Goal: Contribute content: Contribute content

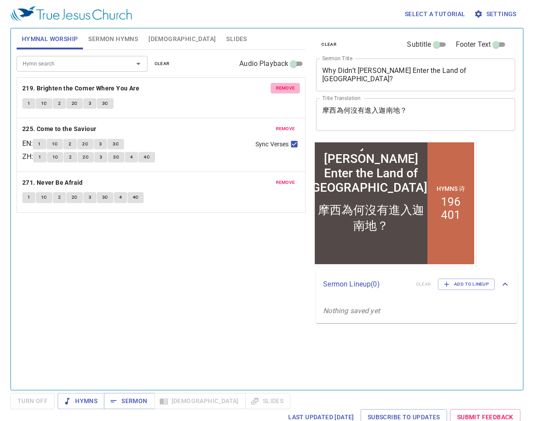
click at [286, 87] on span "remove" at bounding box center [285, 88] width 19 height 8
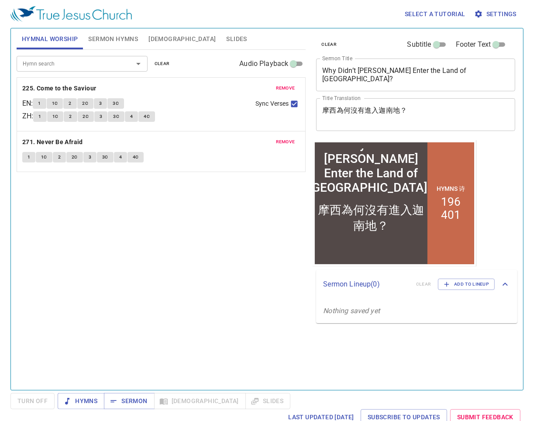
click at [287, 87] on span "remove" at bounding box center [285, 88] width 19 height 8
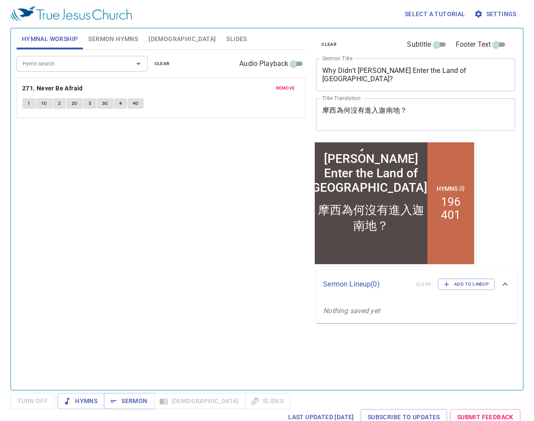
click at [282, 90] on span "remove" at bounding box center [285, 88] width 19 height 8
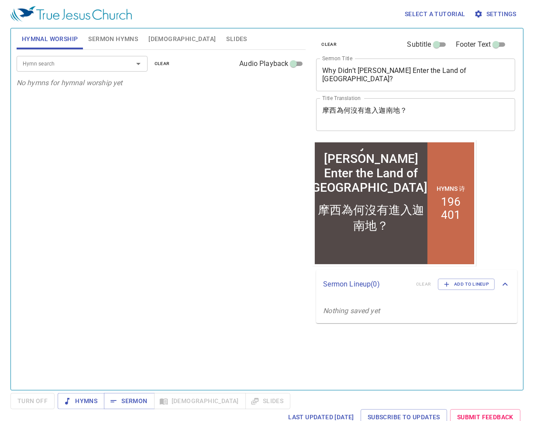
click at [106, 40] on span "Sermon Hymns" at bounding box center [113, 39] width 50 height 11
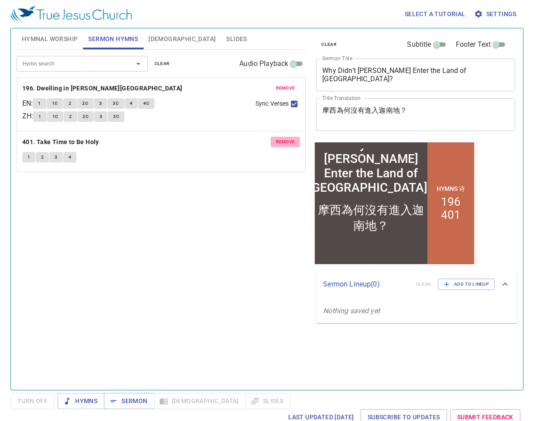
click at [290, 141] on span "remove" at bounding box center [285, 142] width 19 height 8
click at [285, 88] on span "remove" at bounding box center [285, 88] width 19 height 8
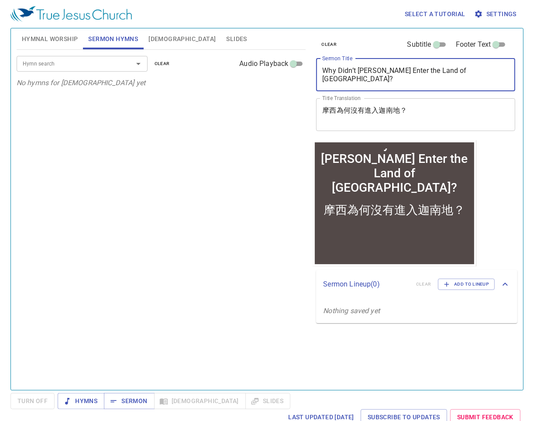
drag, startPoint x: 325, startPoint y: 72, endPoint x: 463, endPoint y: 72, distance: 137.6
click at [413, 72] on textarea "Why Didn’t Moses Enter the Land of Canaan?" at bounding box center [415, 74] width 187 height 17
click at [367, 117] on textarea "摩西為何沒有進入迦南地？" at bounding box center [415, 114] width 187 height 17
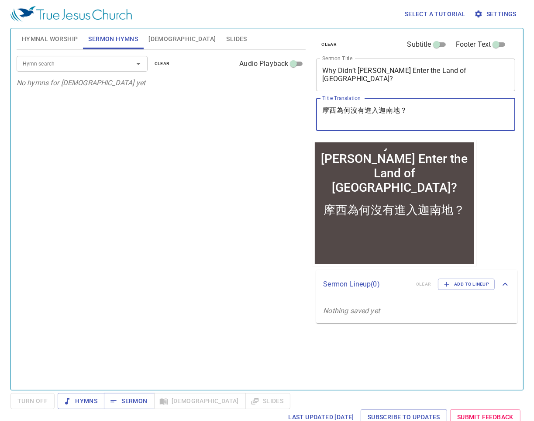
drag, startPoint x: 324, startPoint y: 111, endPoint x: 409, endPoint y: 115, distance: 85.3
click at [409, 115] on textarea "摩西為何沒有進入迦南地？" at bounding box center [415, 114] width 187 height 17
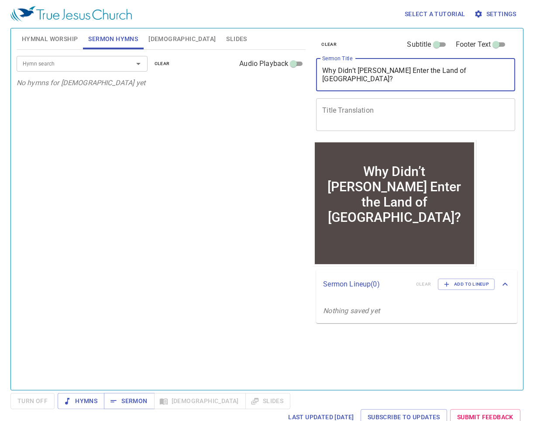
click at [413, 73] on textarea "Why Didn’t Moses Enter the Land of Canaan?" at bounding box center [415, 74] width 187 height 17
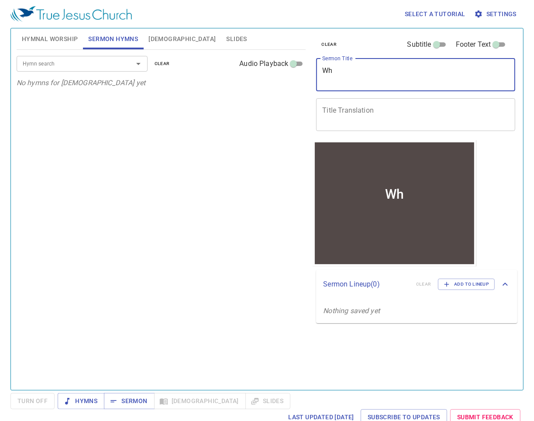
type textarea "W"
click at [48, 35] on span "Hymnal Worship" at bounding box center [50, 39] width 56 height 11
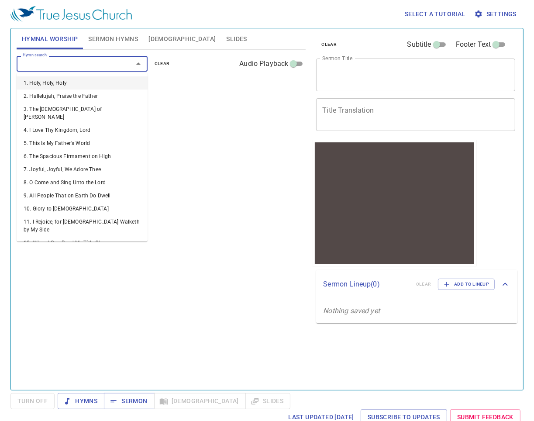
click at [90, 63] on input "Hymn search" at bounding box center [69, 64] width 100 height 10
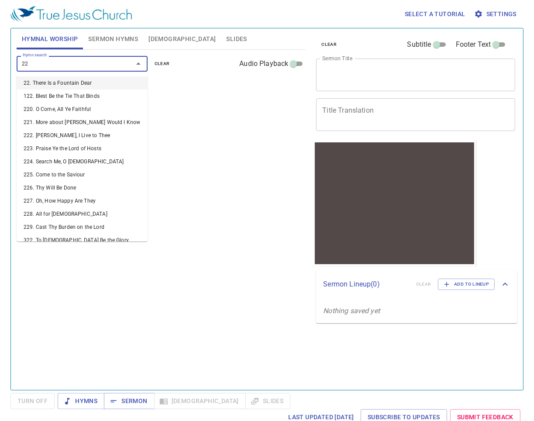
type input "228"
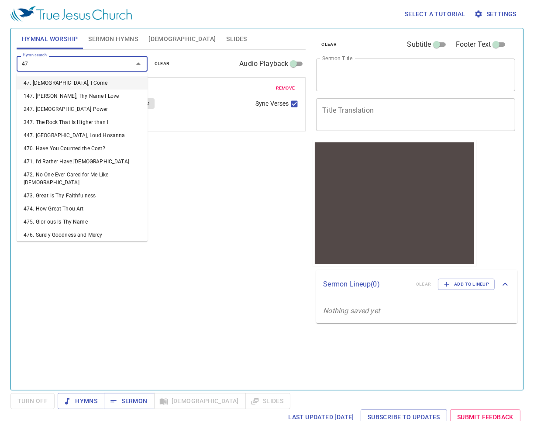
type input "470"
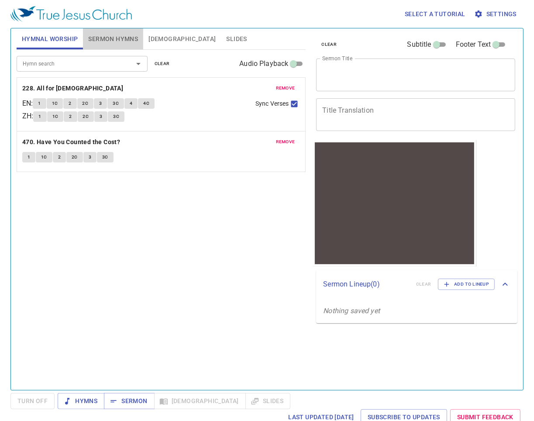
click at [104, 46] on button "Sermon Hymns" at bounding box center [113, 38] width 60 height 21
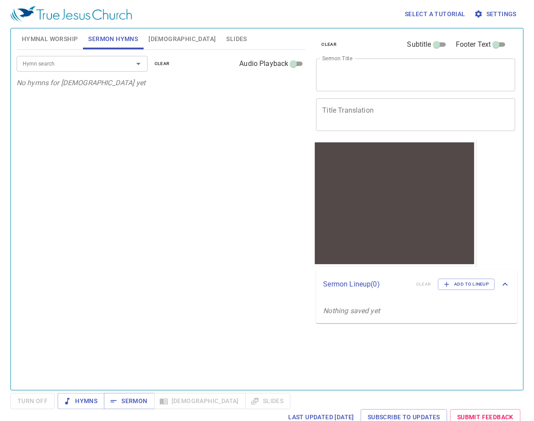
click at [73, 52] on div "Hymn search Hymn search clear Audio Playback" at bounding box center [162, 64] width 290 height 28
click at [70, 47] on button "Hymnal Worship" at bounding box center [50, 38] width 67 height 21
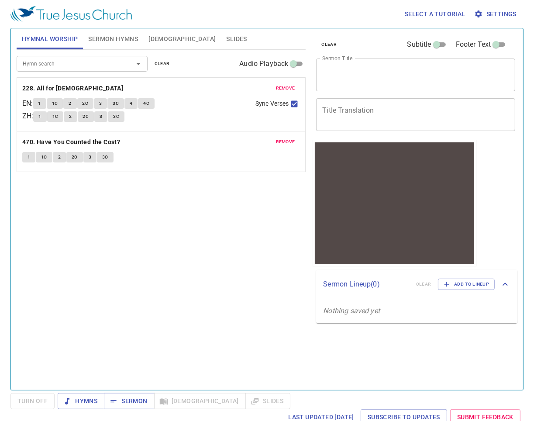
click at [280, 92] on span "remove" at bounding box center [285, 88] width 19 height 8
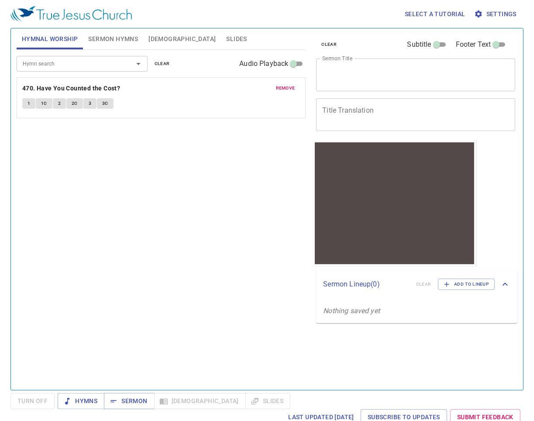
click at [282, 91] on span "remove" at bounding box center [285, 88] width 19 height 8
click at [122, 41] on span "Sermon Hymns" at bounding box center [113, 39] width 50 height 11
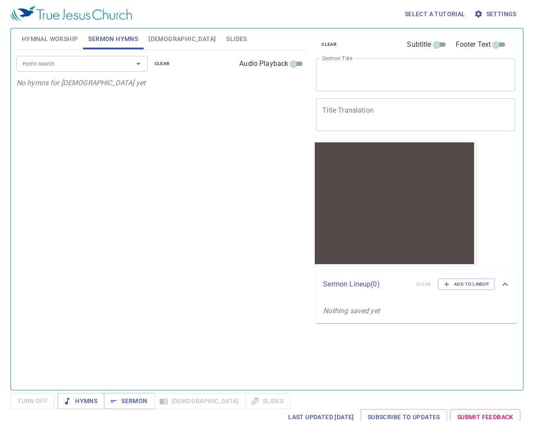
click at [91, 59] on input "Hymn search" at bounding box center [69, 64] width 100 height 10
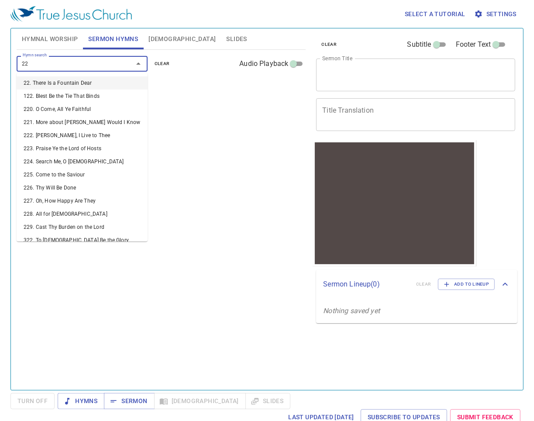
type input "228"
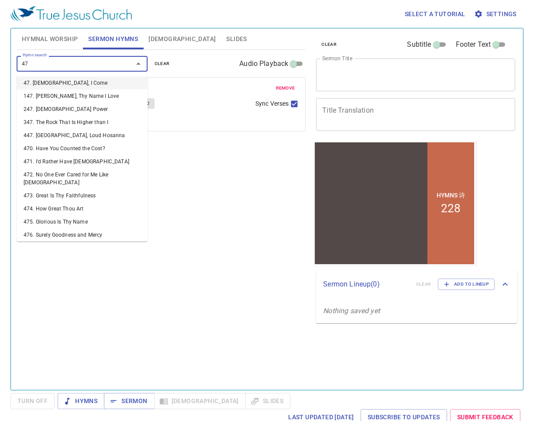
type input "470"
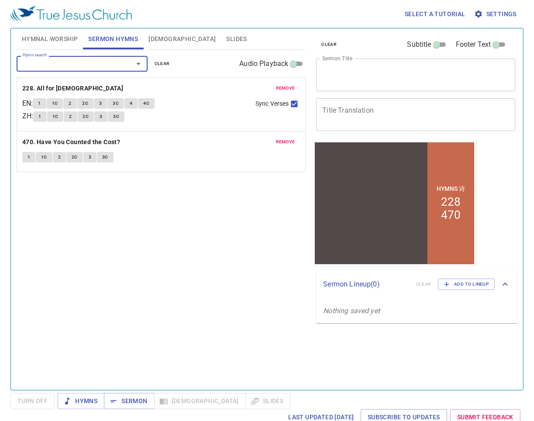
click at [332, 75] on textarea "Sermon Title" at bounding box center [415, 74] width 187 height 17
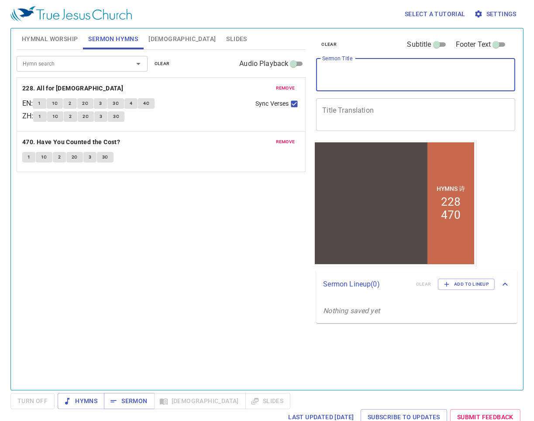
type textarea "B"
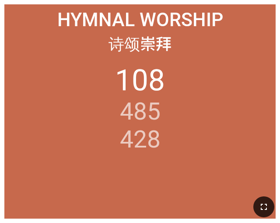
click at [267, 212] on icon "button" at bounding box center [263, 207] width 10 height 10
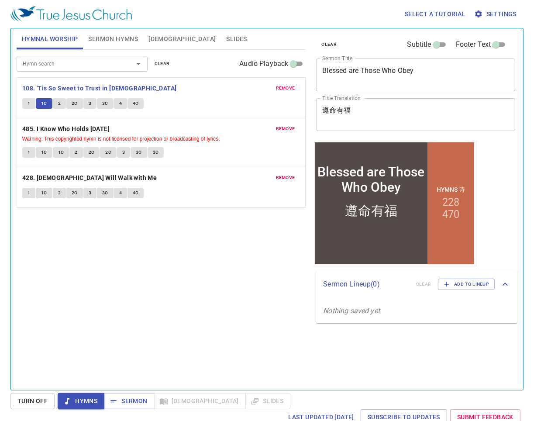
click at [59, 104] on span "2" at bounding box center [59, 104] width 3 height 8
click at [376, 79] on textarea "Blessed are Those Who Obey" at bounding box center [415, 74] width 187 height 17
click at [75, 102] on span "2C" at bounding box center [75, 104] width 6 height 8
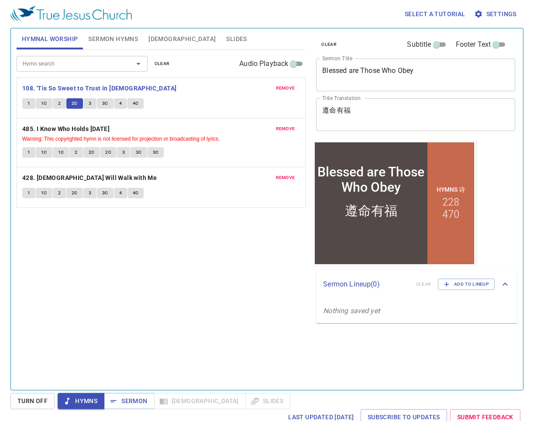
click at [376, 114] on textarea "遵命有福" at bounding box center [415, 114] width 187 height 17
click at [100, 38] on span "Sermon Hymns" at bounding box center [113, 39] width 50 height 11
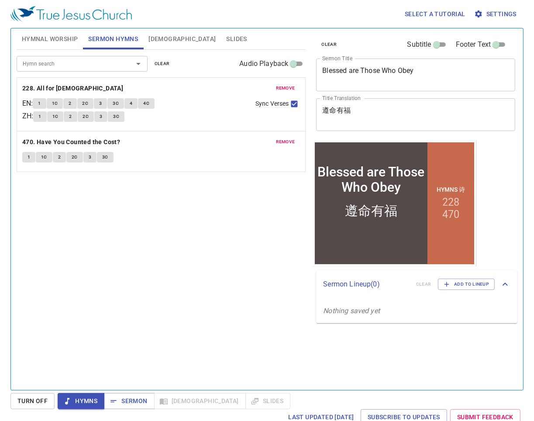
click at [52, 37] on span "Hymnal Worship" at bounding box center [50, 39] width 56 height 11
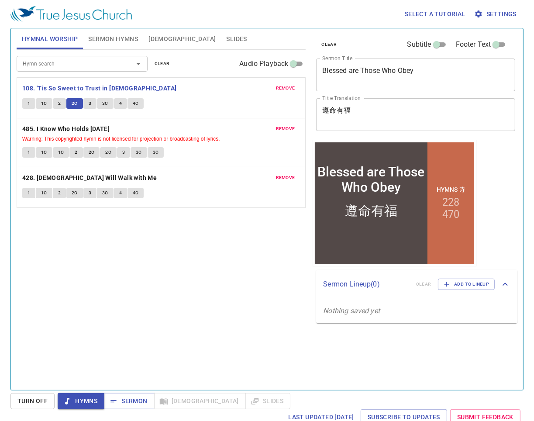
click at [91, 101] on button "3" at bounding box center [89, 103] width 13 height 10
click at [103, 100] on span "3C" at bounding box center [105, 104] width 6 height 8
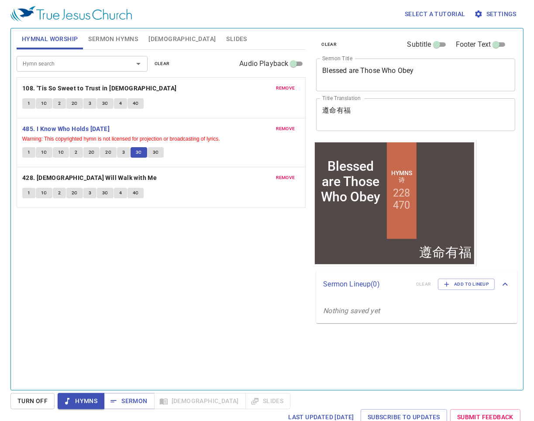
click at [150, 151] on button "3C" at bounding box center [156, 152] width 17 height 10
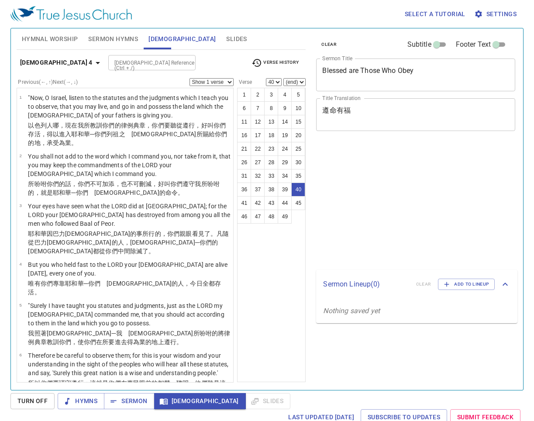
select select "40"
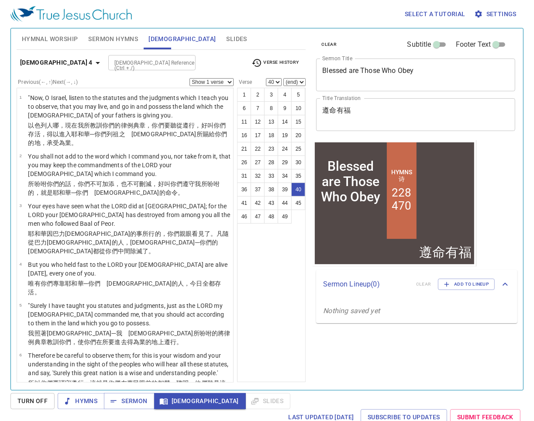
scroll to position [1689, 0]
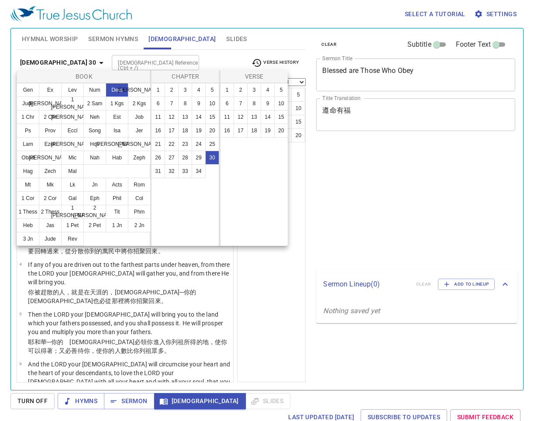
select select "7"
select select "8"
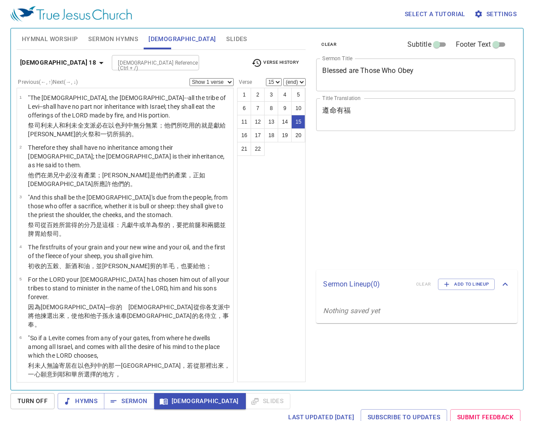
select select "15"
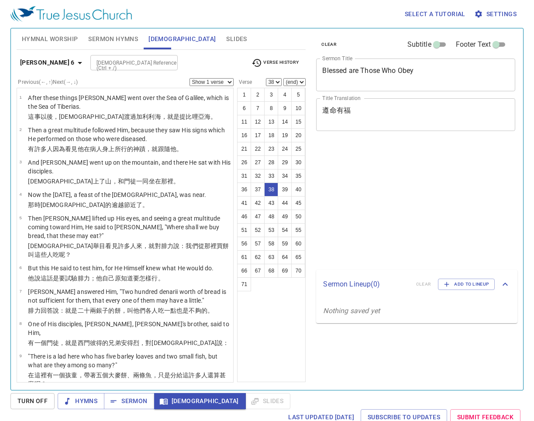
select select "38"
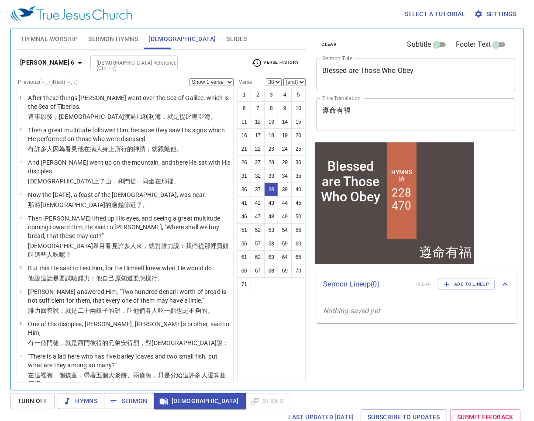
scroll to position [1195, 0]
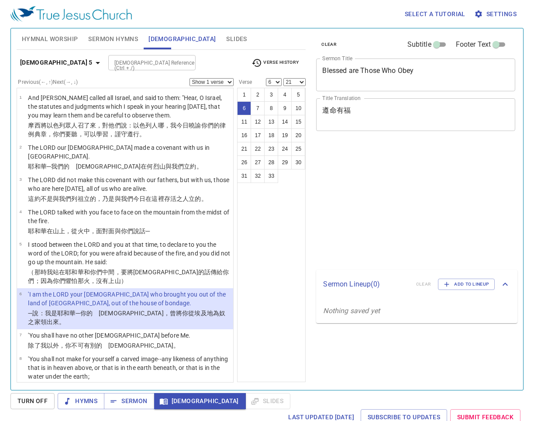
select select "6"
select select "21"
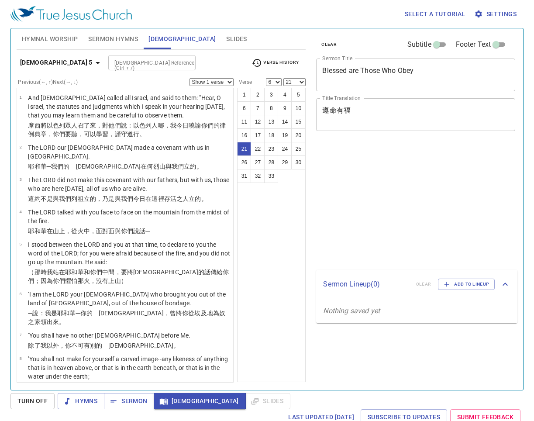
select select "6"
select select "21"
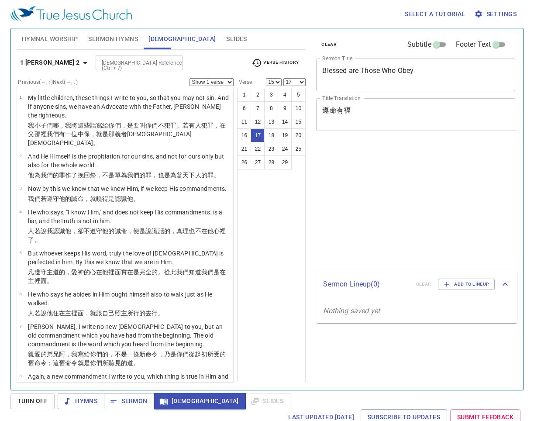
select select "15"
select select "17"
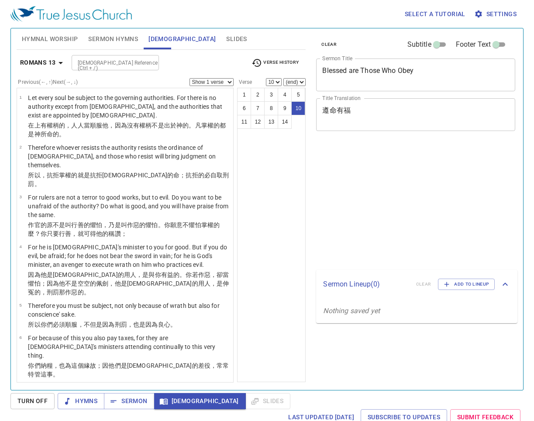
select select "10"
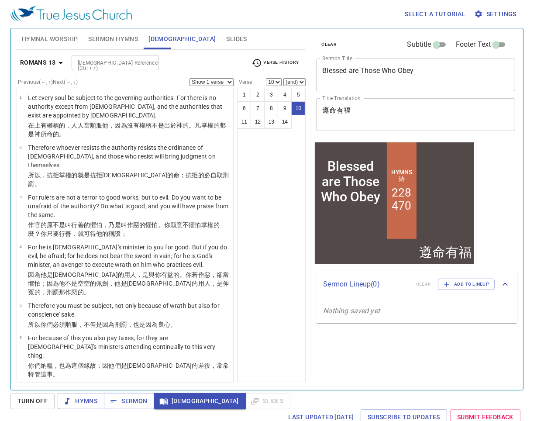
scroll to position [268, 0]
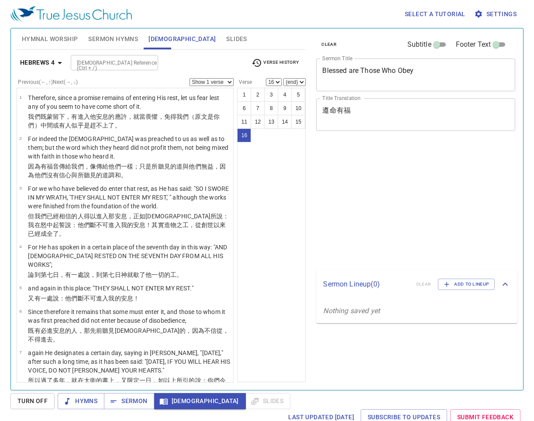
select select "16"
